Goal: Information Seeking & Learning: Learn about a topic

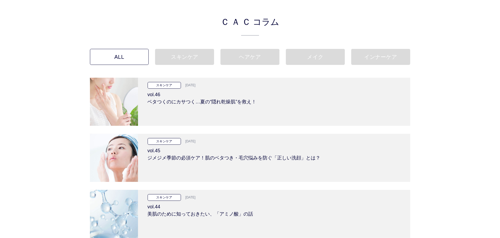
scroll to position [54, 0]
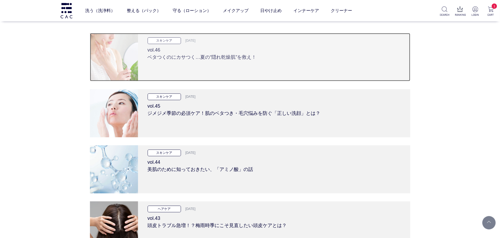
click at [197, 59] on h3 "vol.46 ベタつくのにカサつく…夏の“隠れ乾燥肌”を救え！" at bounding box center [274, 52] width 253 height 17
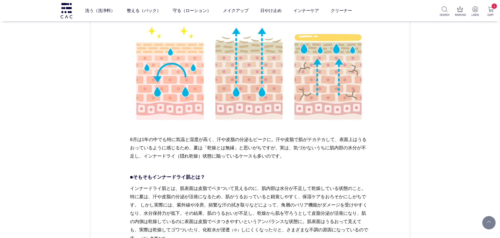
scroll to position [375, 0]
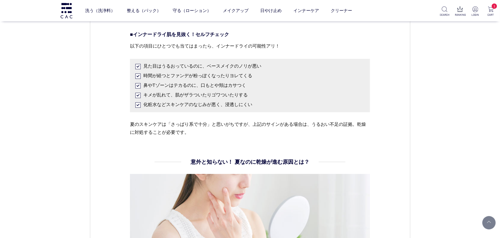
scroll to position [872, 0]
